Goal: Task Accomplishment & Management: Manage account settings

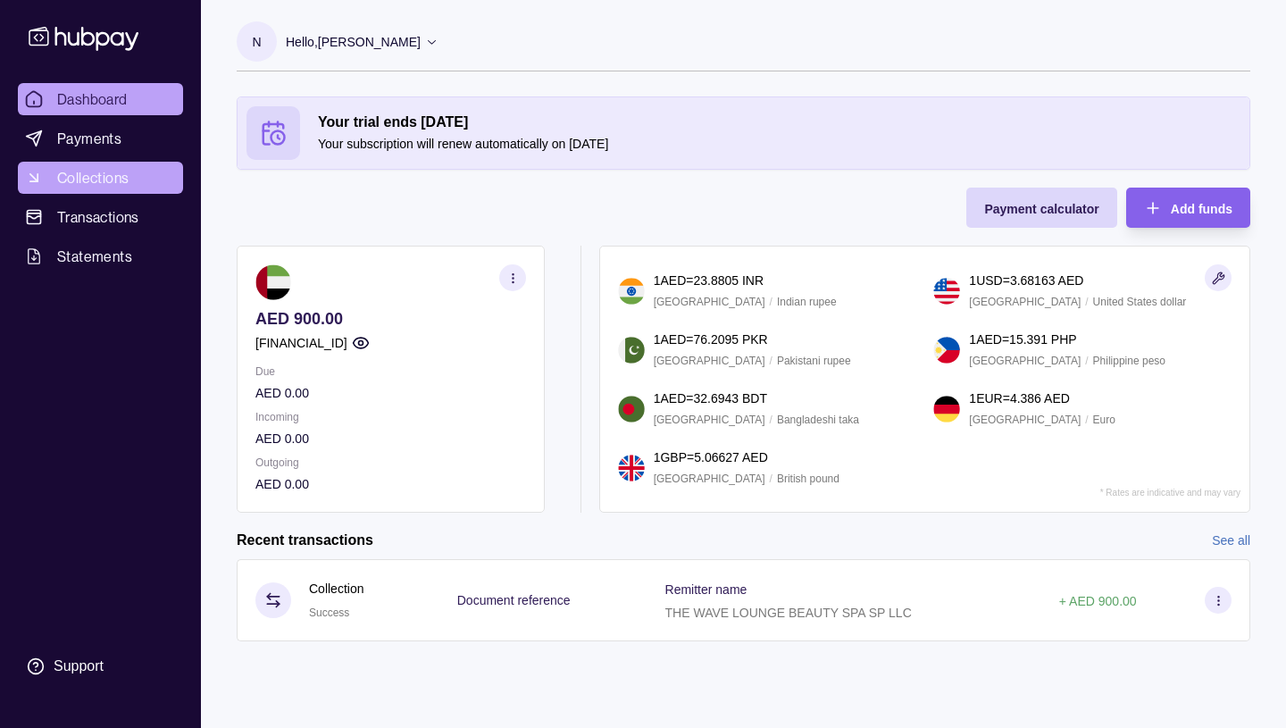
click at [96, 174] on span "Collections" at bounding box center [92, 177] width 71 height 21
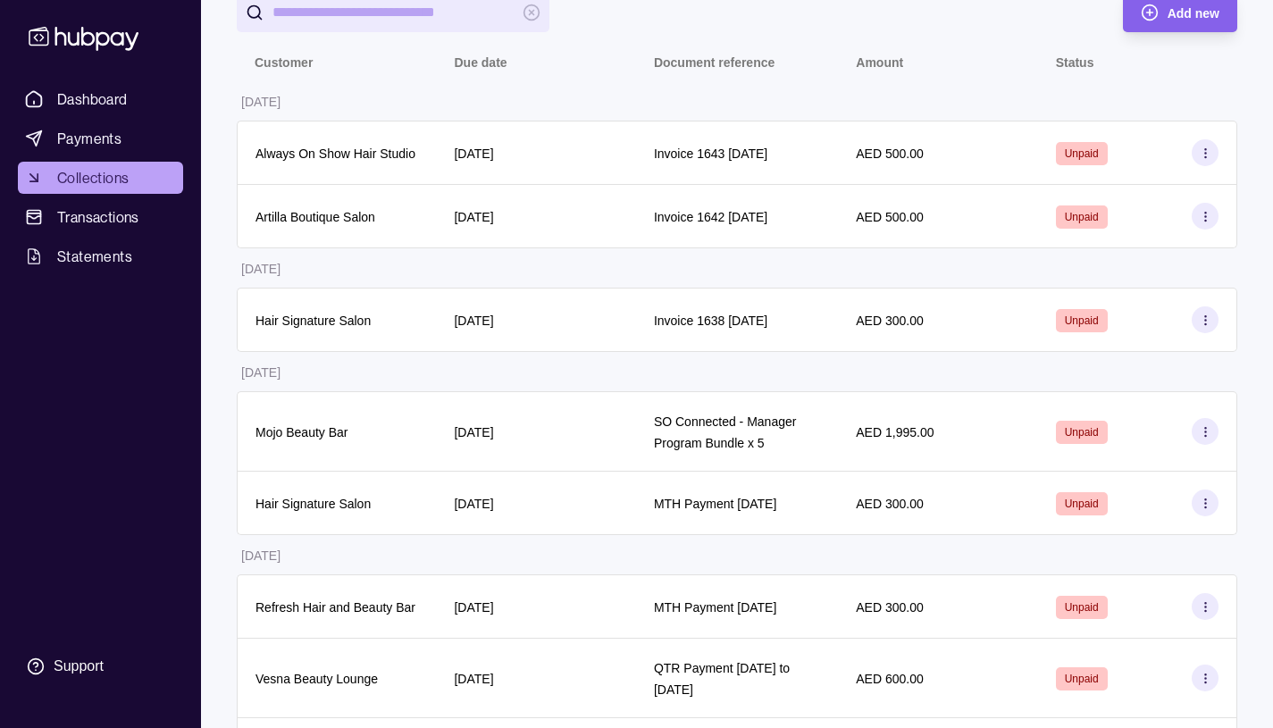
scroll to position [213, 0]
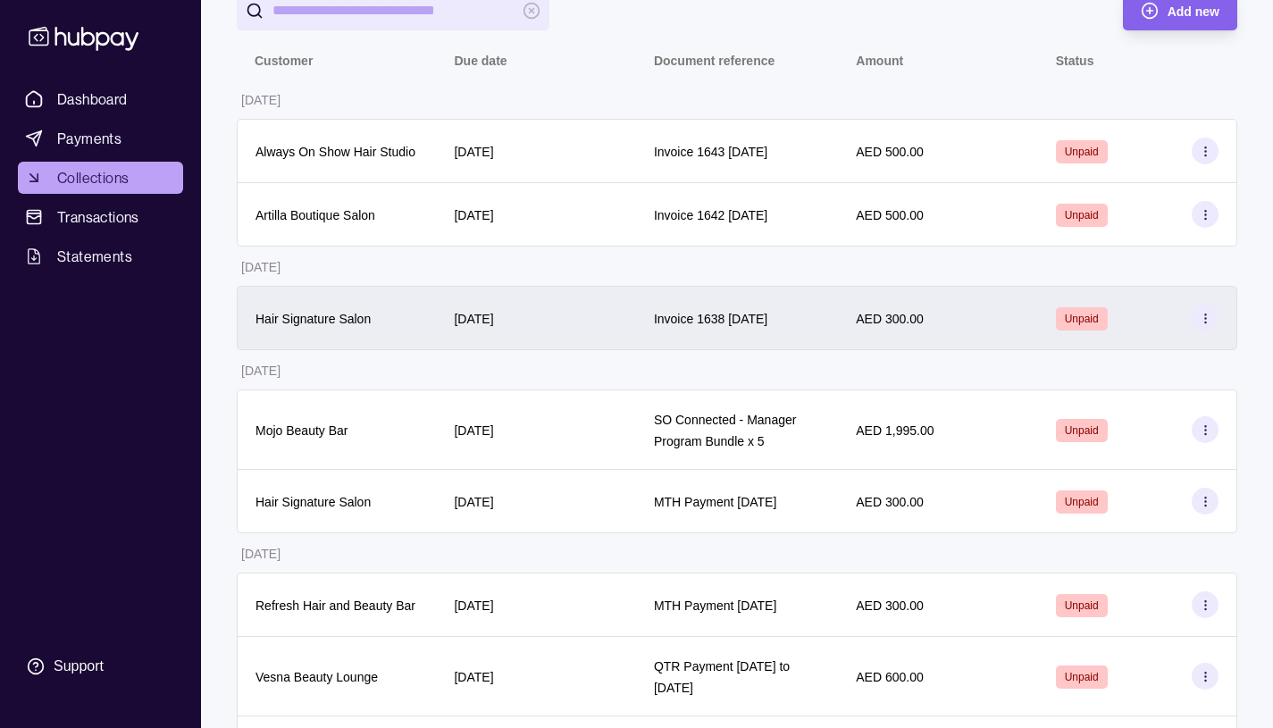
click at [1204, 325] on icon at bounding box center [1205, 318] width 13 height 13
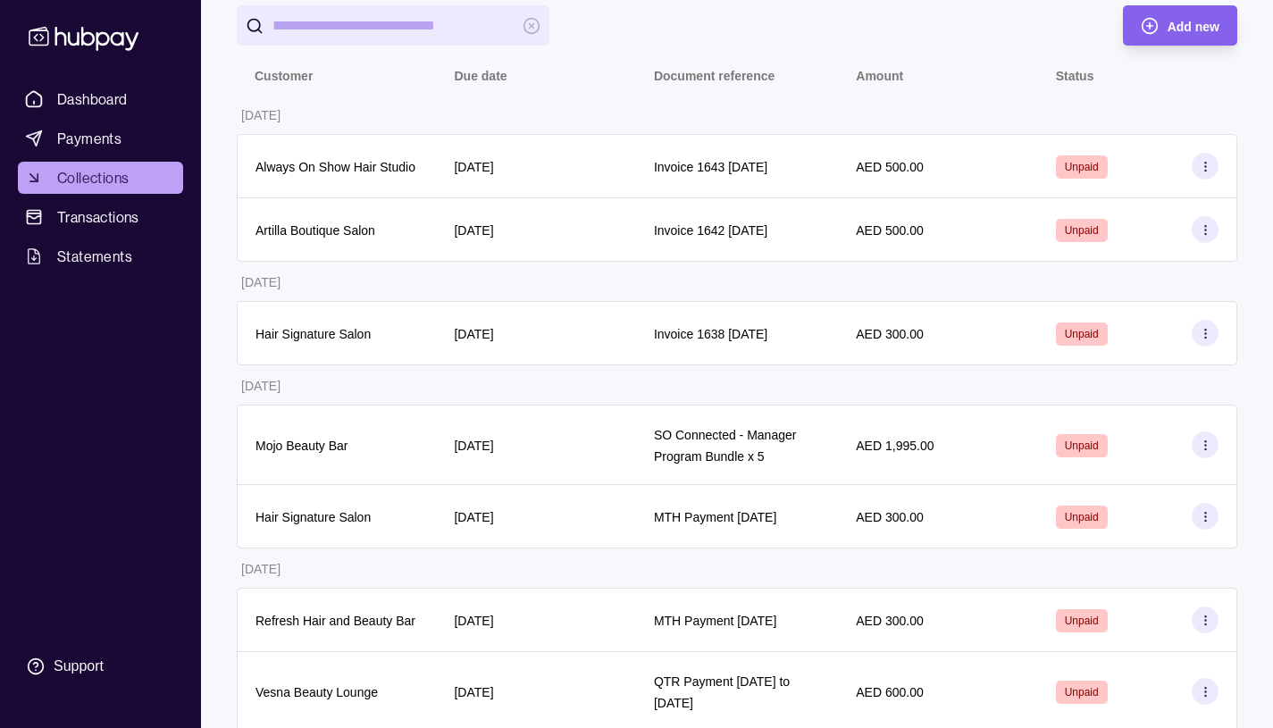
scroll to position [199, 0]
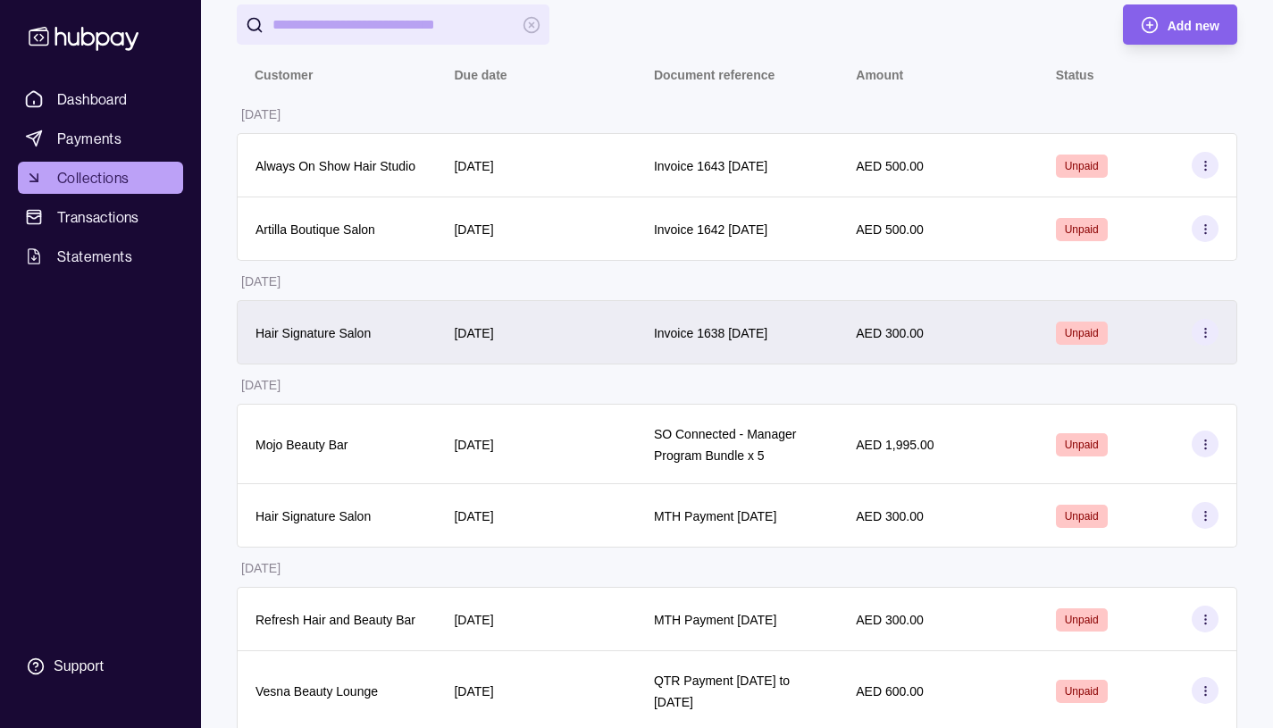
click at [1206, 339] on icon at bounding box center [1205, 332] width 13 height 13
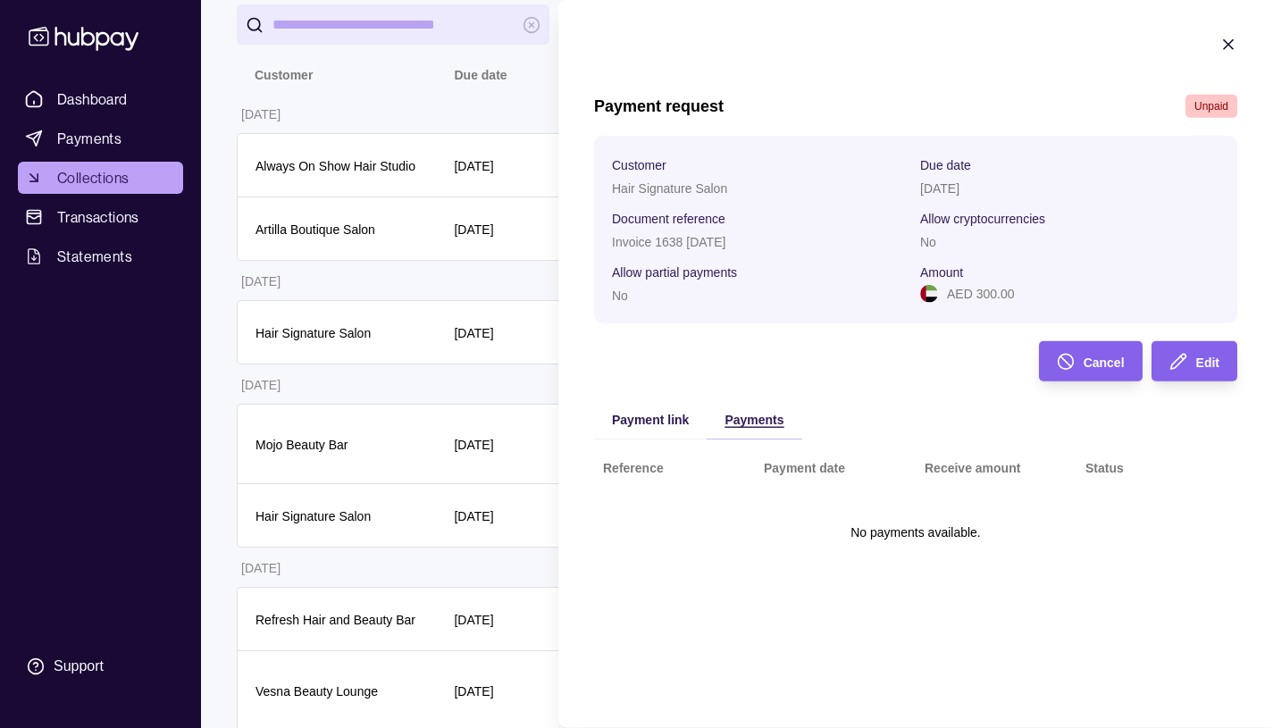
scroll to position [0, 0]
click at [652, 421] on span "Payment link" at bounding box center [650, 420] width 77 height 14
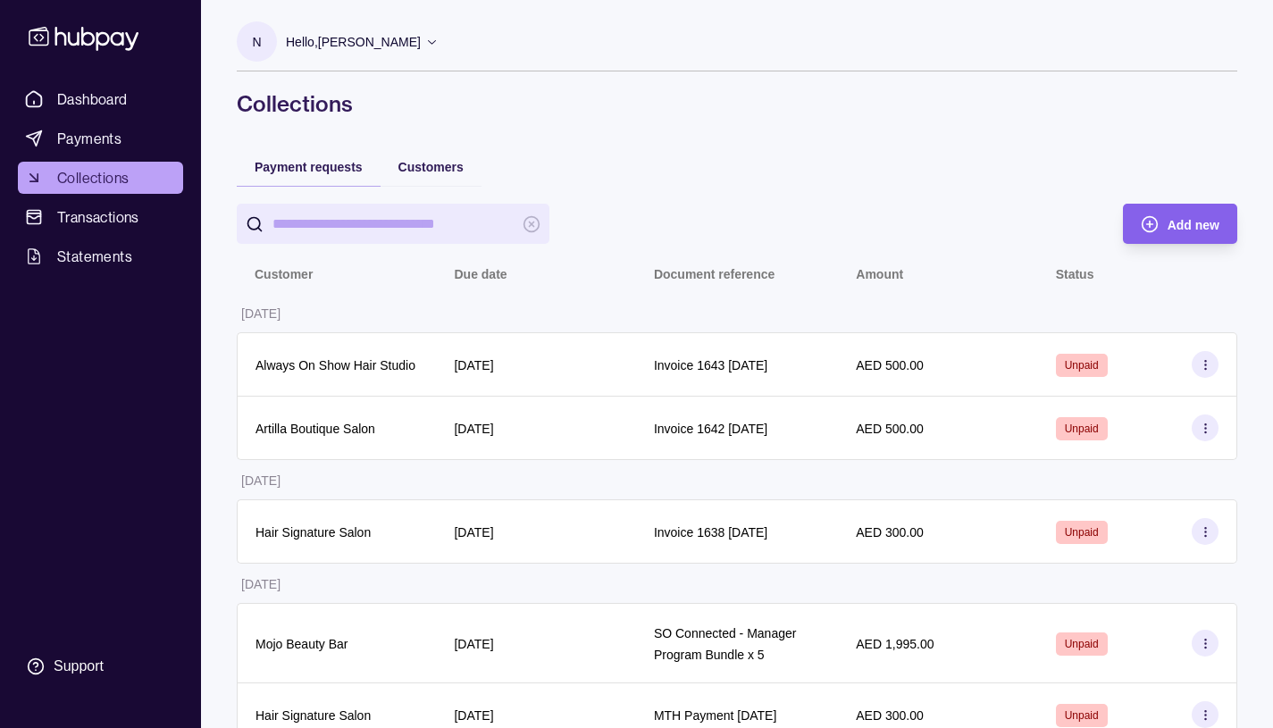
click at [439, 40] on icon at bounding box center [431, 41] width 13 height 13
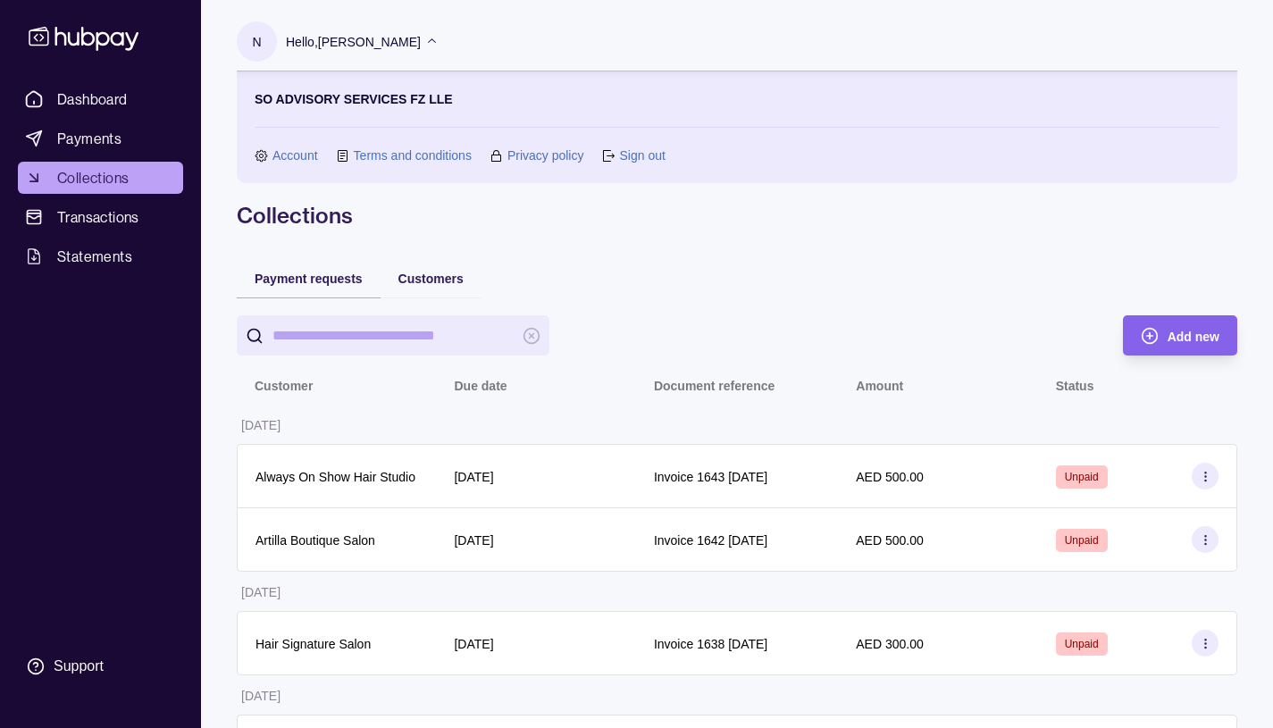
click at [639, 154] on link "Sign out" at bounding box center [642, 156] width 46 height 20
